Goal: Task Accomplishment & Management: Complete application form

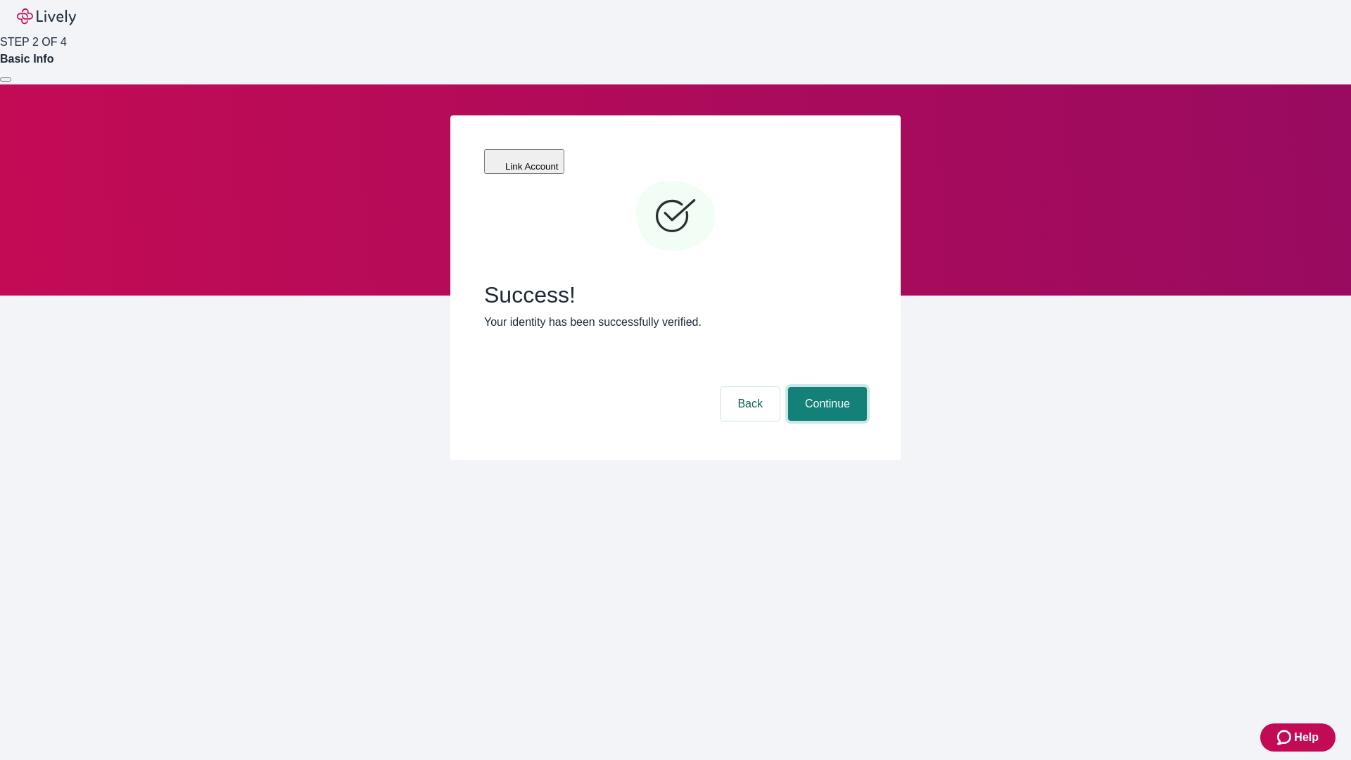
click at [825, 387] on button "Continue" at bounding box center [827, 404] width 79 height 34
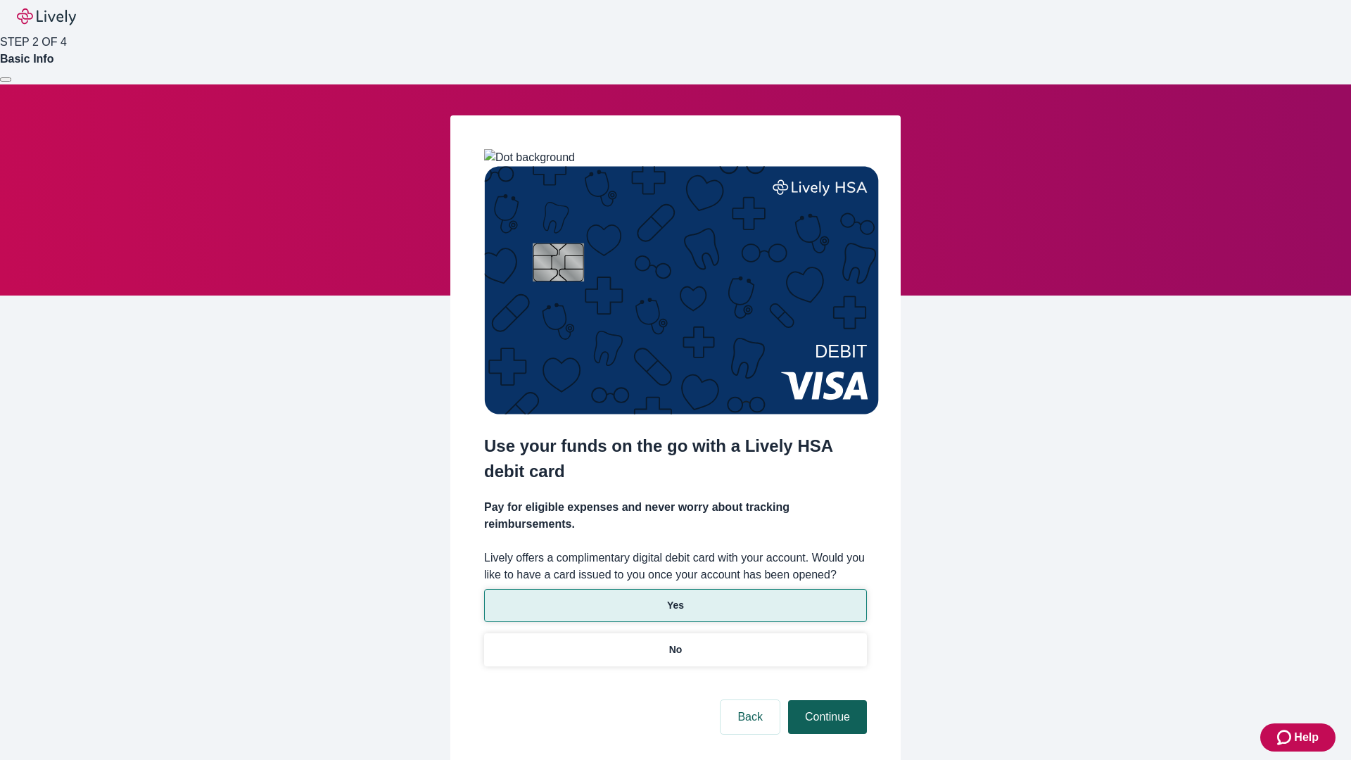
click at [675, 642] on p "No" at bounding box center [675, 649] width 13 height 15
click at [825, 700] on button "Continue" at bounding box center [827, 717] width 79 height 34
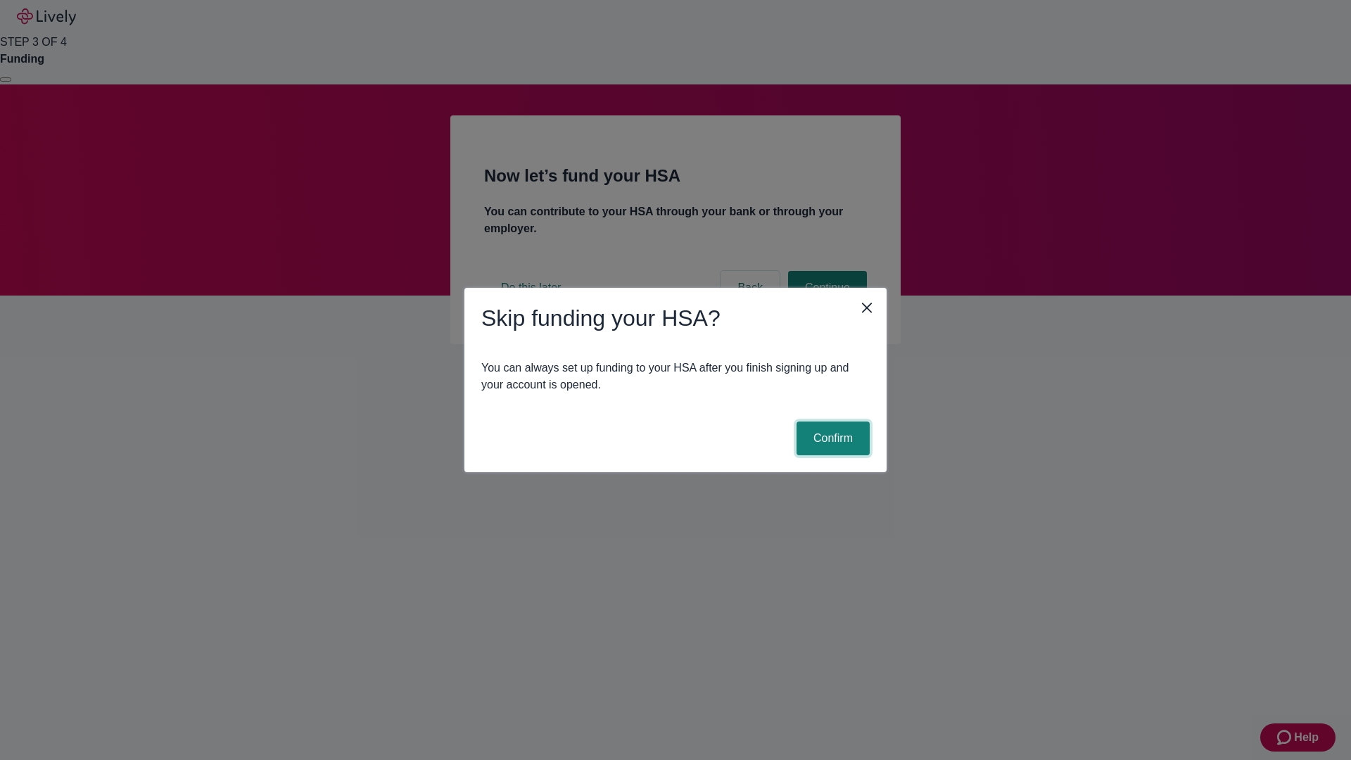
click at [831, 438] on button "Confirm" at bounding box center [832, 438] width 73 height 34
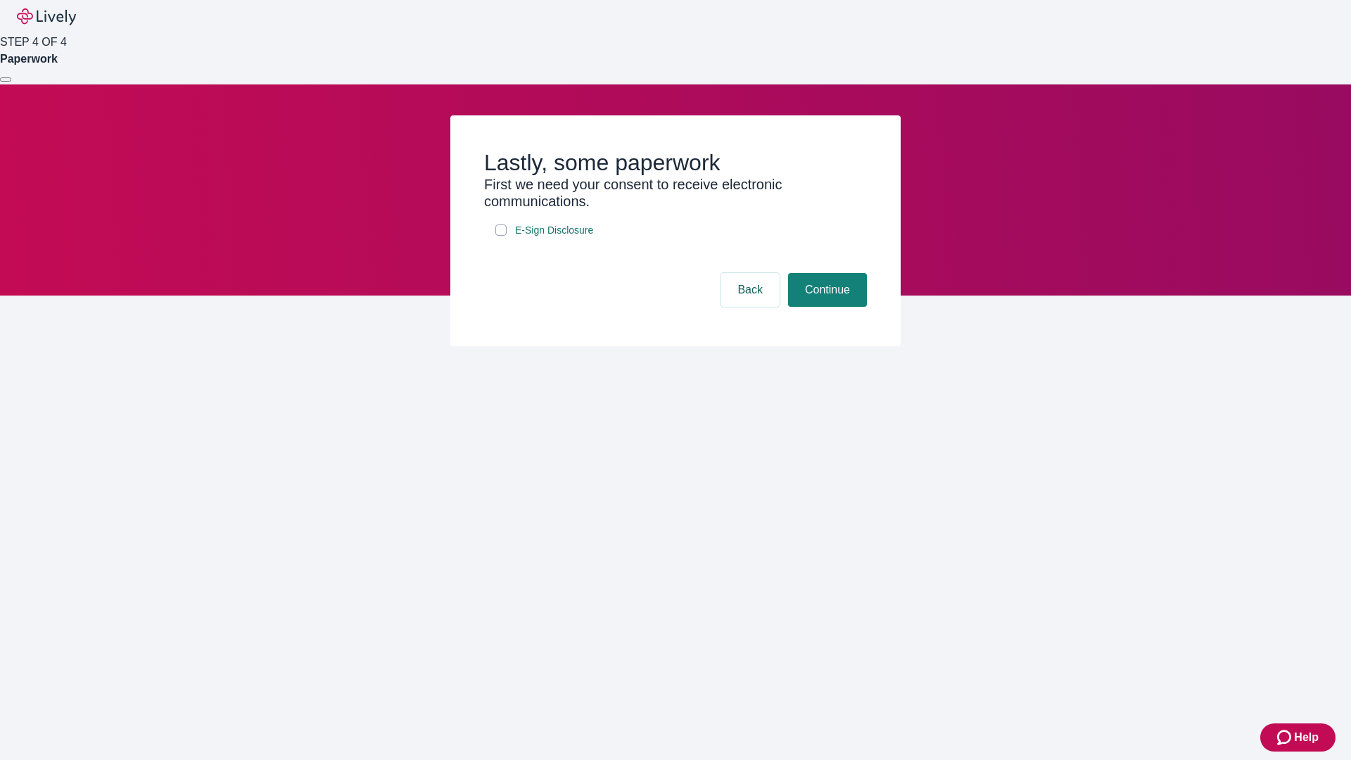
click at [501, 236] on input "E-Sign Disclosure" at bounding box center [500, 229] width 11 height 11
checkbox input "true"
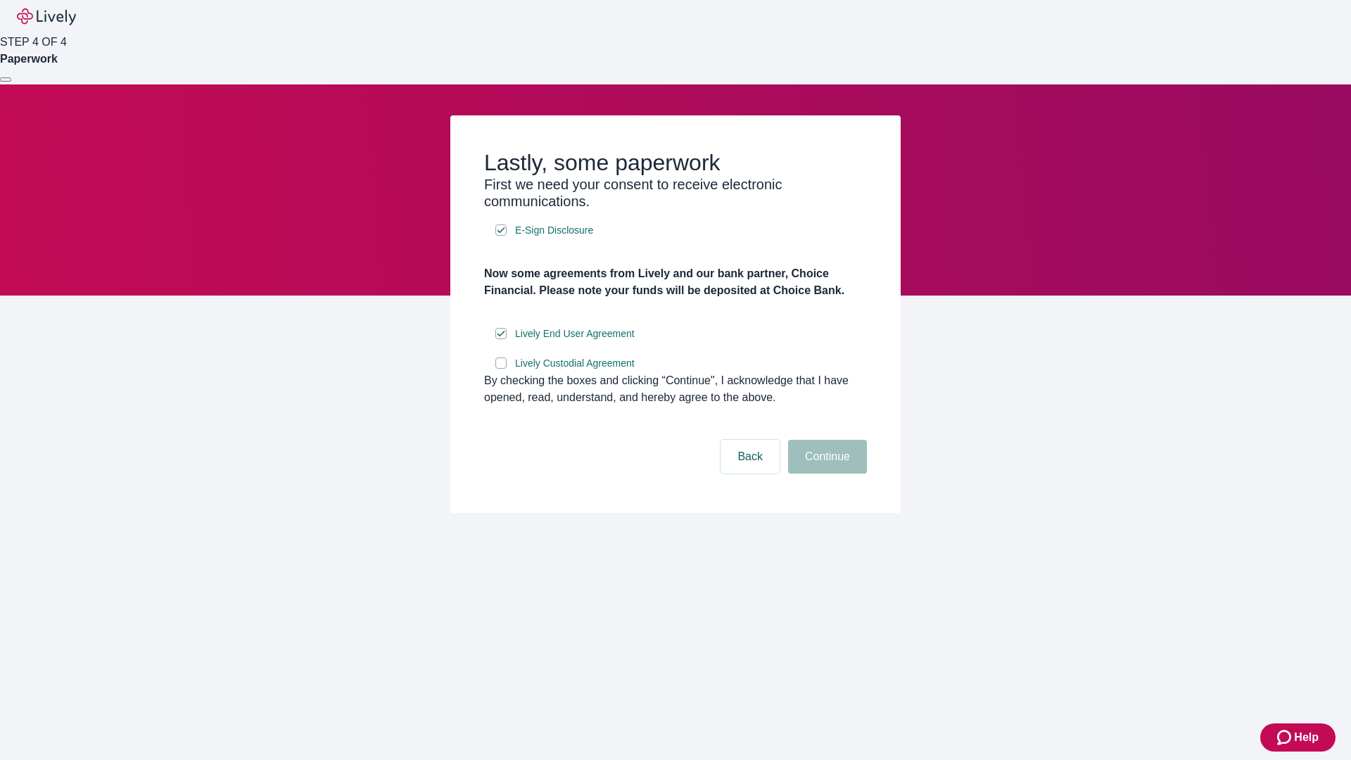
click at [501, 369] on input "Lively Custodial Agreement" at bounding box center [500, 362] width 11 height 11
checkbox input "true"
click at [825, 474] on button "Continue" at bounding box center [827, 457] width 79 height 34
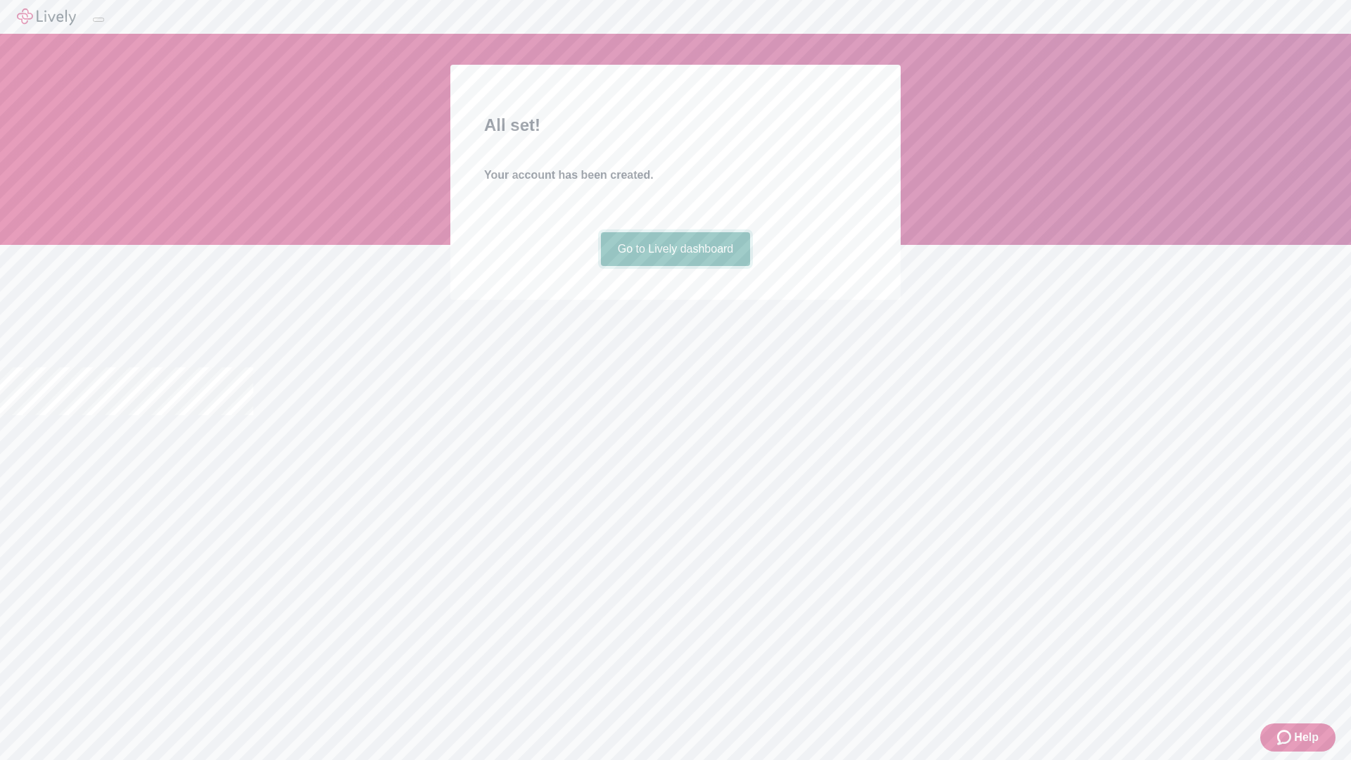
click at [675, 266] on link "Go to Lively dashboard" at bounding box center [676, 249] width 150 height 34
